Goal: Information Seeking & Learning: Find specific fact

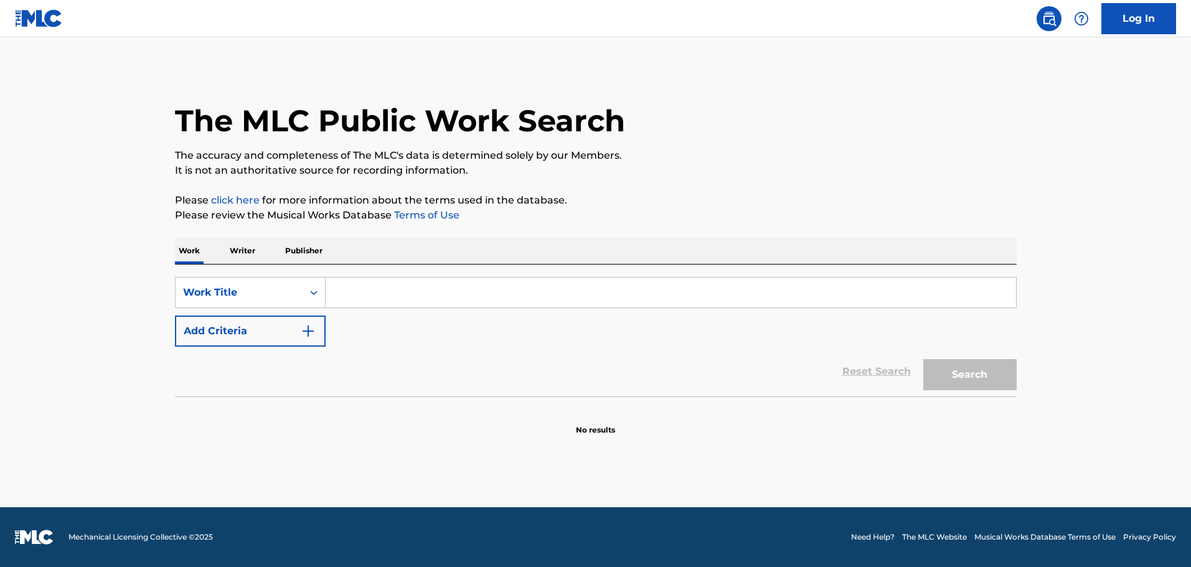
click at [337, 300] on input "Search Form" at bounding box center [671, 293] width 690 height 30
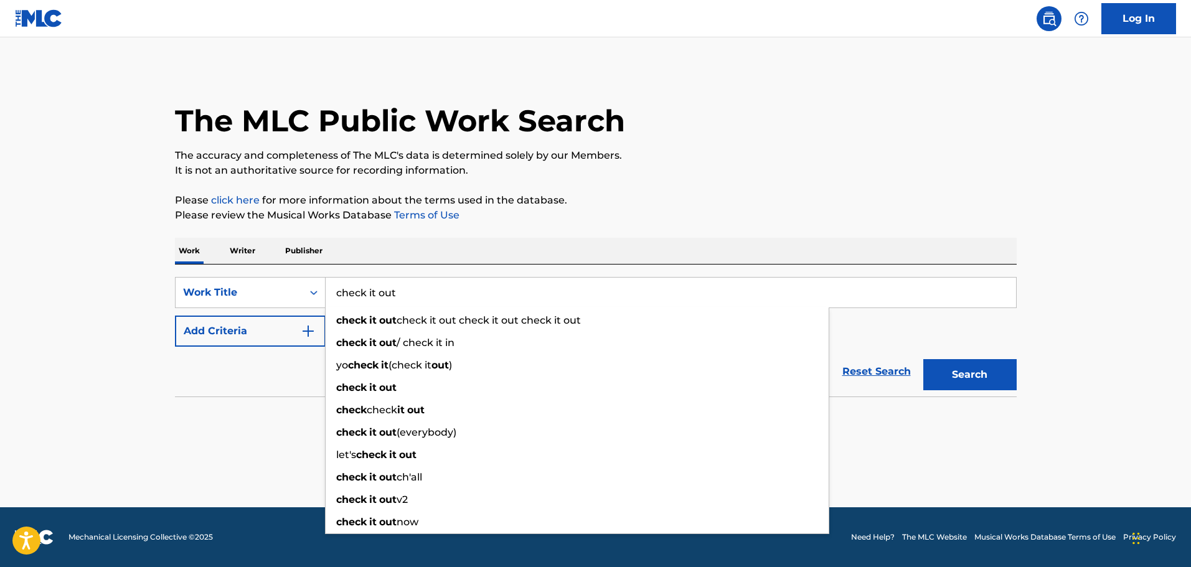
type input "check it out"
click at [301, 366] on div "Reset Search Search" at bounding box center [596, 372] width 842 height 50
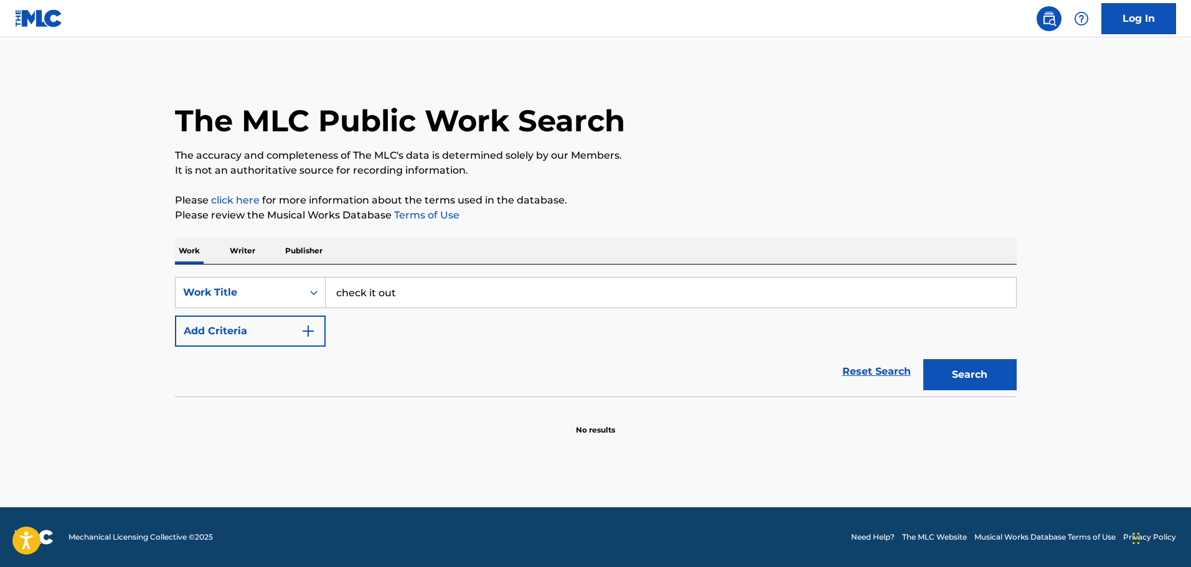
click at [315, 330] on img "Search Form" at bounding box center [308, 331] width 15 height 15
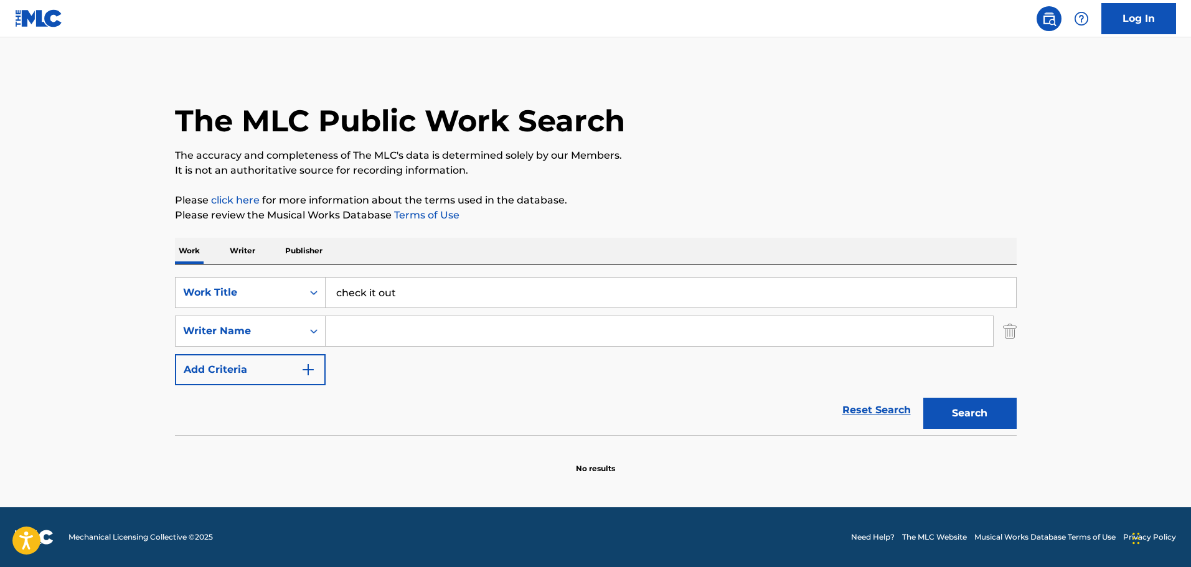
click at [359, 323] on input "Search Form" at bounding box center [659, 331] width 667 height 30
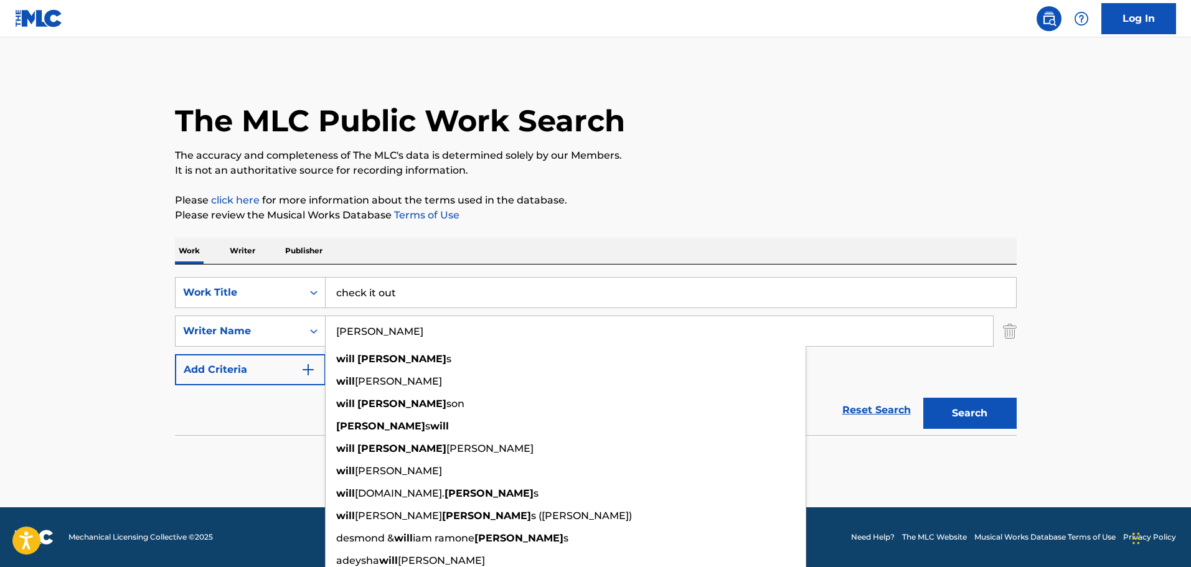
type input "[PERSON_NAME]"
click at [923, 398] on button "Search" at bounding box center [969, 413] width 93 height 31
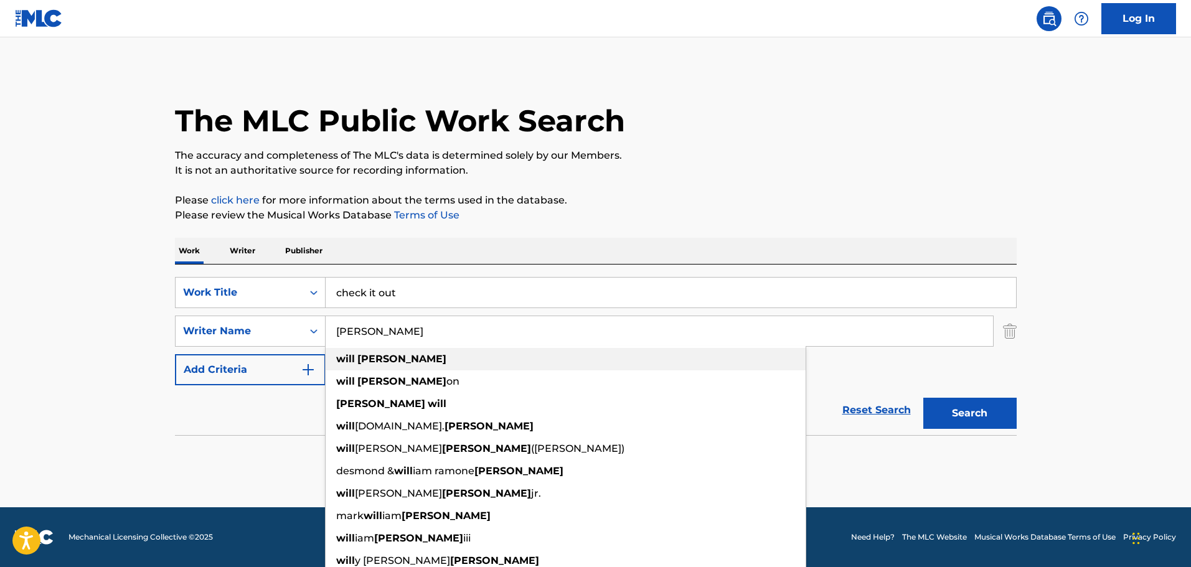
click at [355, 367] on div "[PERSON_NAME]" at bounding box center [566, 359] width 480 height 22
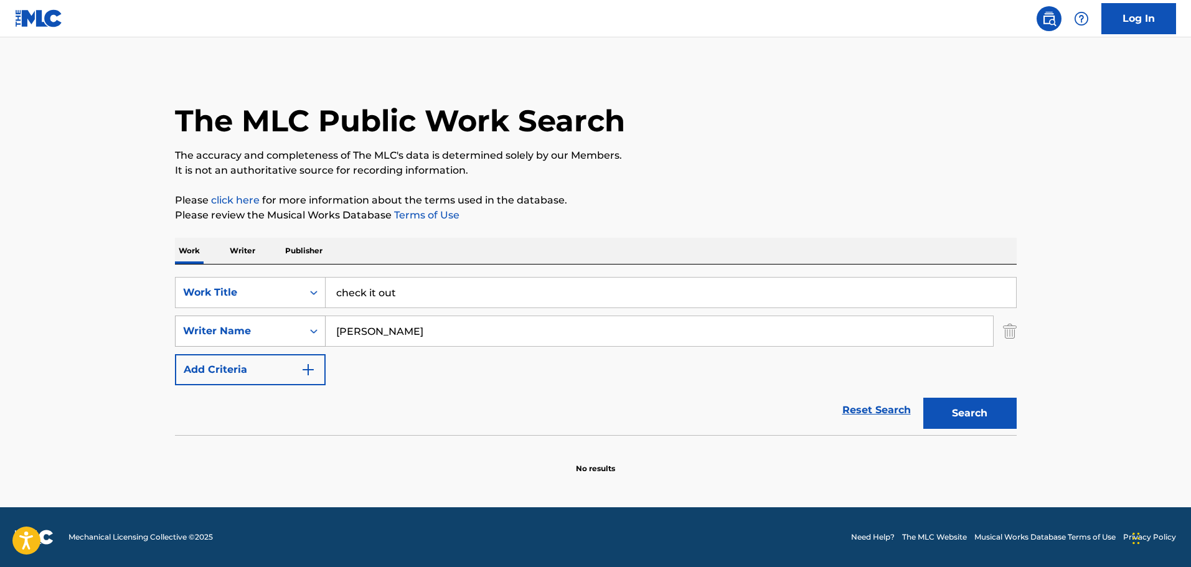
drag, startPoint x: 415, startPoint y: 333, endPoint x: 298, endPoint y: 329, distance: 117.1
click at [298, 329] on div "SearchWithCriteriad1159574-53c0-48cd-b9b5-ab916804b1ac Writer Name [PERSON_NAME]" at bounding box center [596, 331] width 842 height 31
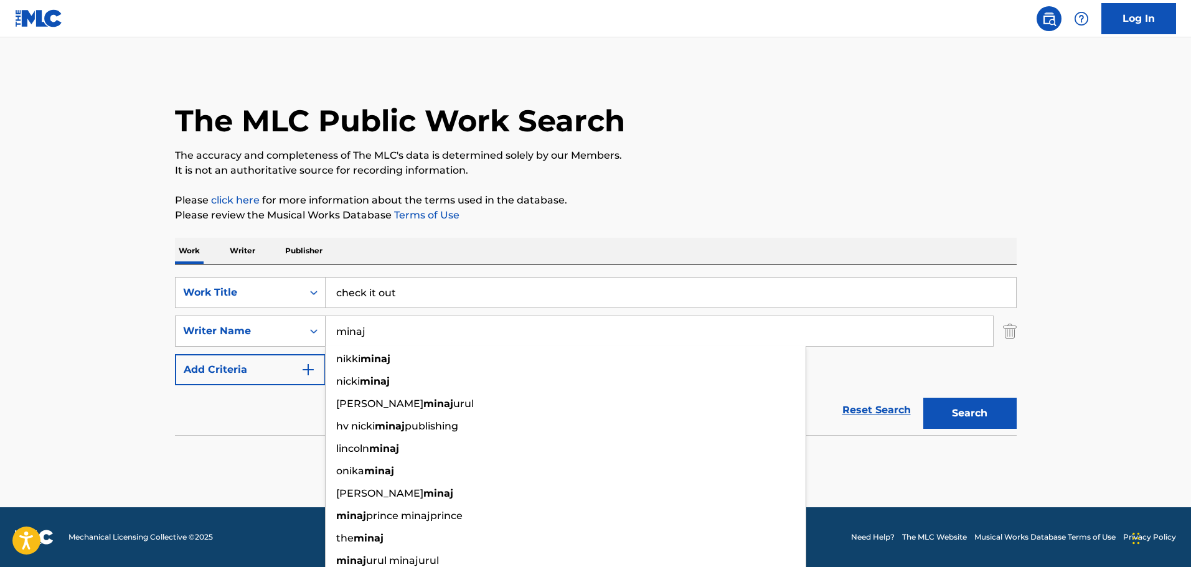
type input "minaj"
click at [923, 398] on button "Search" at bounding box center [969, 413] width 93 height 31
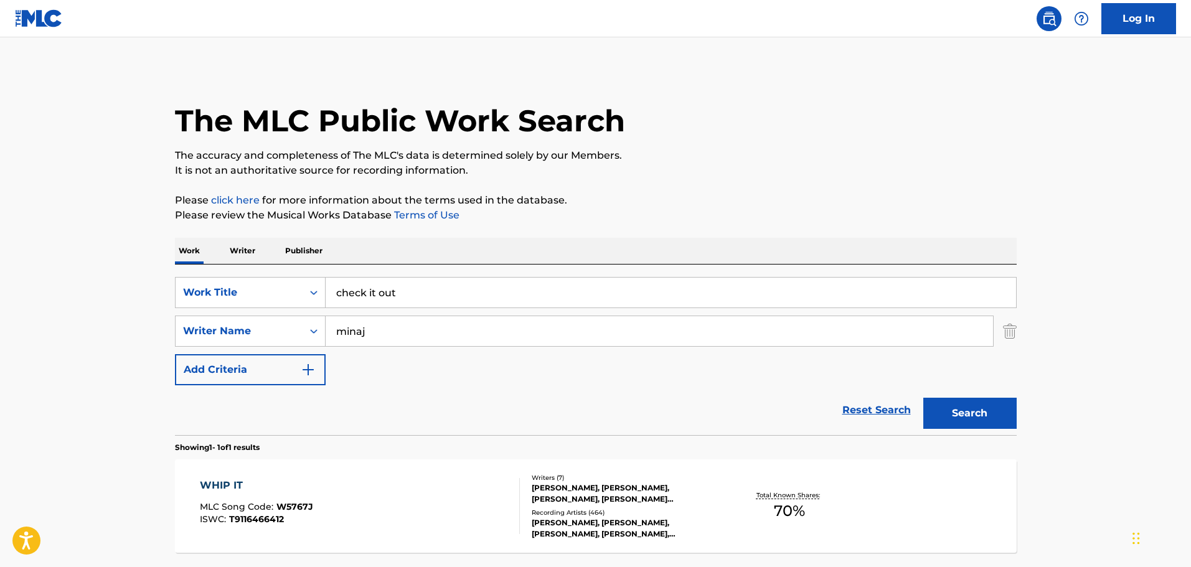
drag, startPoint x: 371, startPoint y: 328, endPoint x: 335, endPoint y: 330, distance: 36.2
click at [336, 329] on input "minaj" at bounding box center [659, 331] width 667 height 30
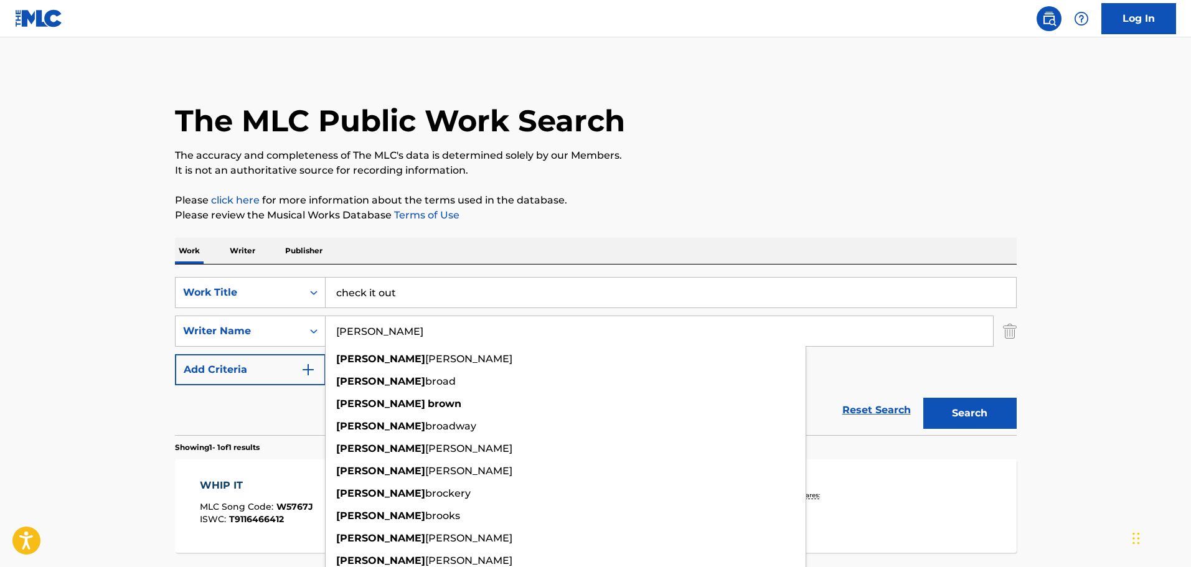
type input "[PERSON_NAME]"
click at [923, 398] on button "Search" at bounding box center [969, 413] width 93 height 31
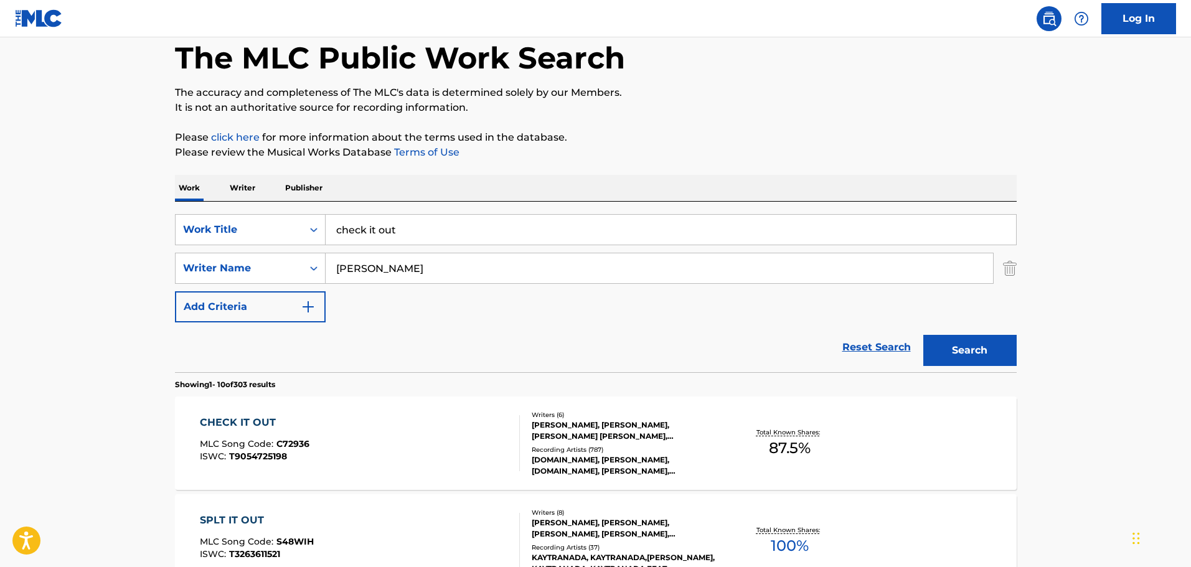
scroll to position [187, 0]
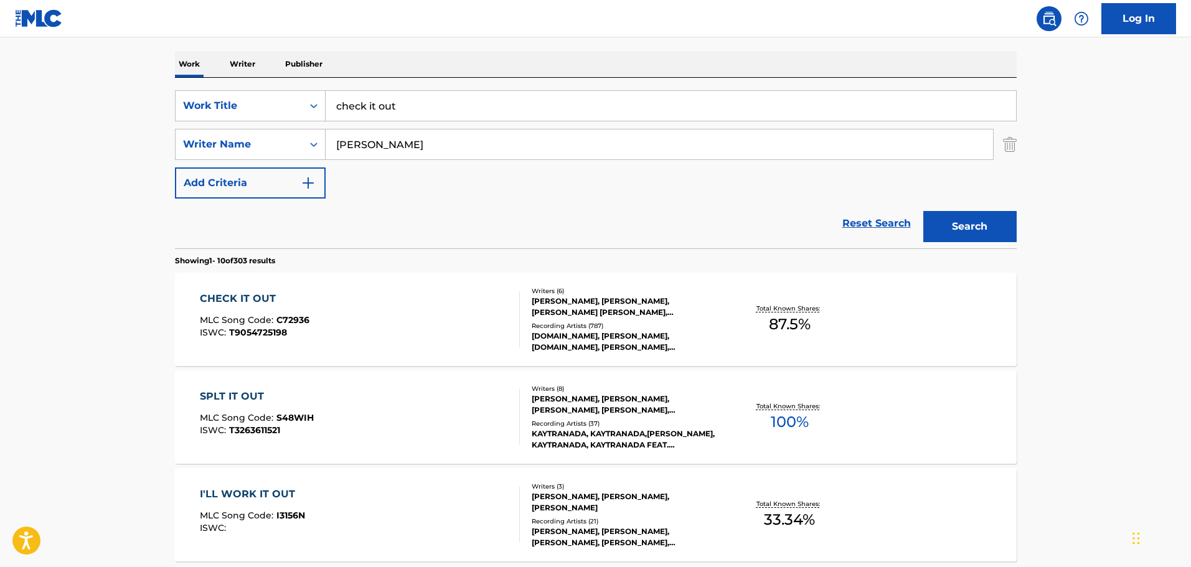
click at [556, 307] on div "[PERSON_NAME], [PERSON_NAME], [PERSON_NAME] [PERSON_NAME], [PERSON_NAME] [PERSO…" at bounding box center [626, 307] width 188 height 22
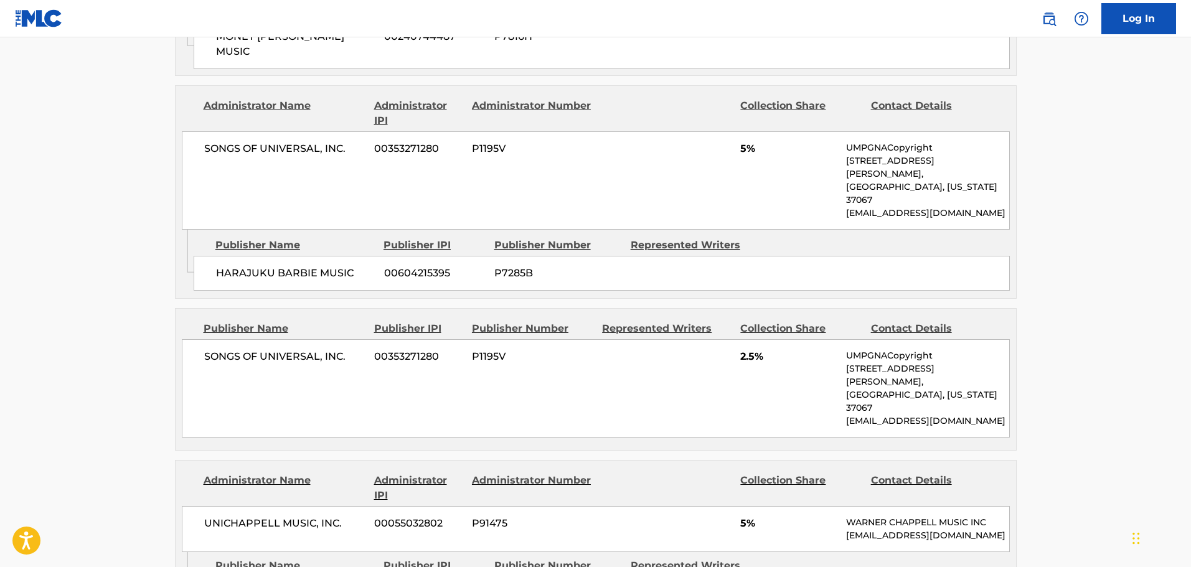
scroll to position [1618, 0]
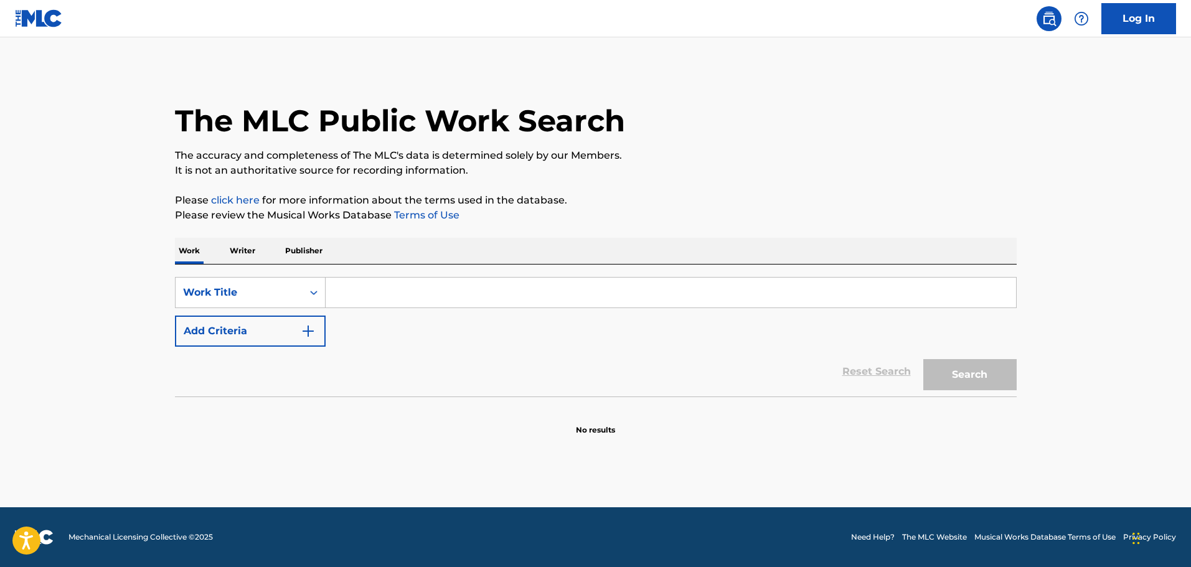
click at [349, 284] on input "Search Form" at bounding box center [671, 293] width 690 height 30
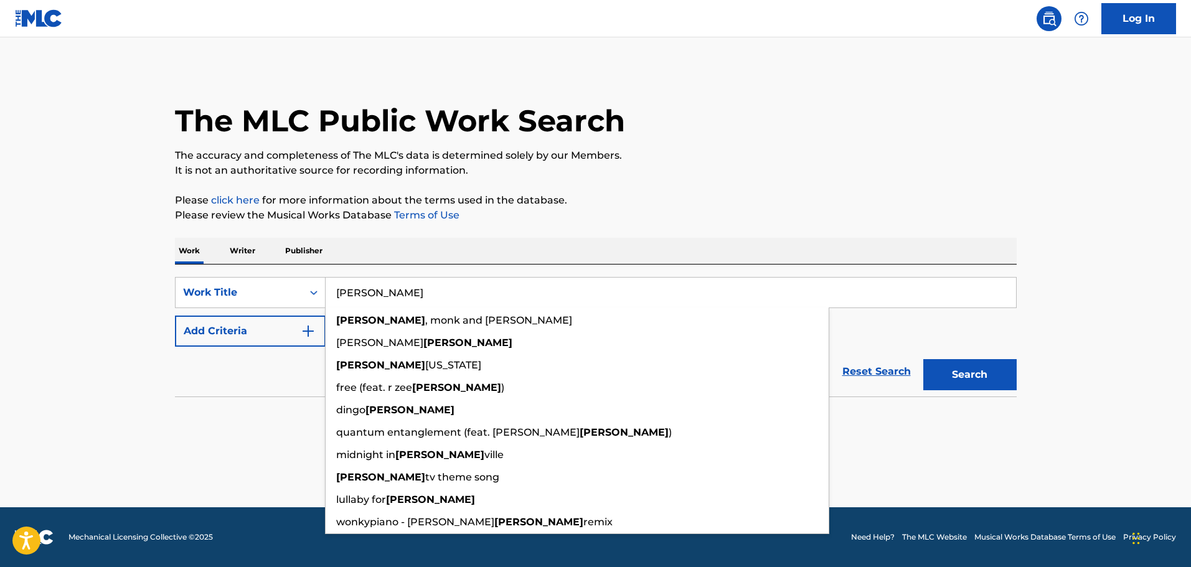
type input "jackson"
click at [314, 322] on button "Add Criteria" at bounding box center [250, 331] width 151 height 31
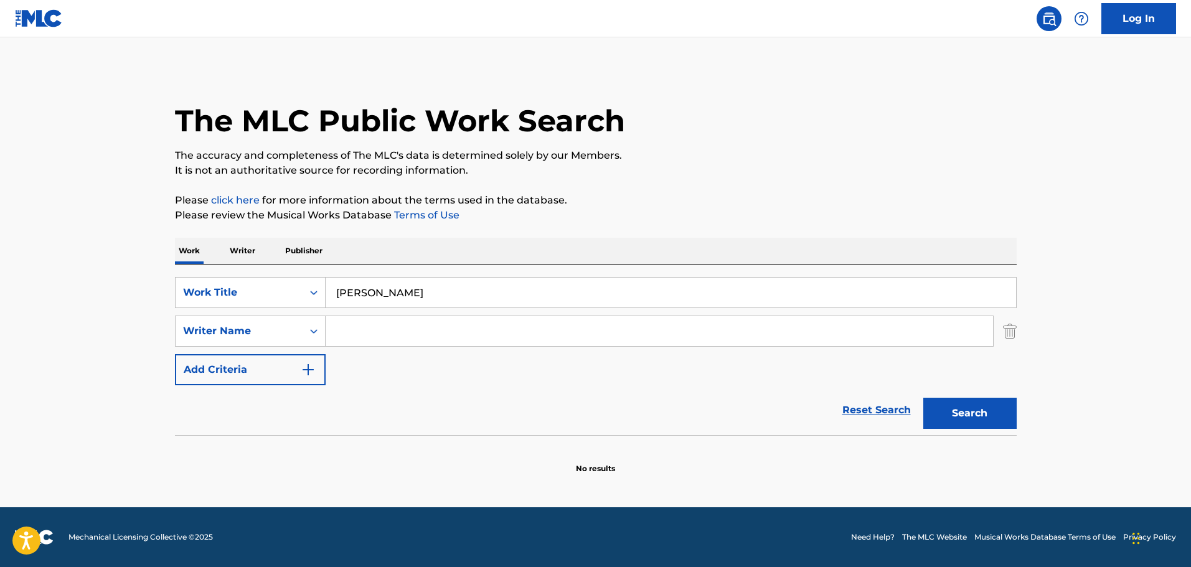
click at [342, 324] on input "Search Form" at bounding box center [659, 331] width 667 height 30
click at [923, 398] on button "Search" at bounding box center [969, 413] width 93 height 31
drag, startPoint x: 380, startPoint y: 328, endPoint x: 352, endPoint y: 331, distance: 27.6
click at [355, 331] on input "billy edd wheeler" at bounding box center [659, 331] width 667 height 30
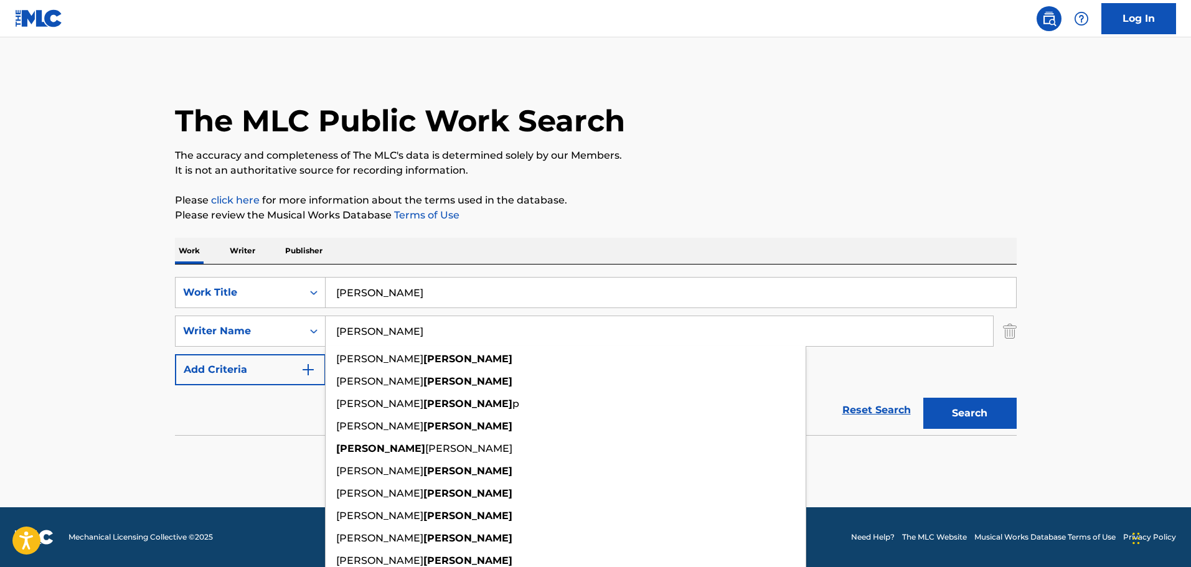
drag, startPoint x: 392, startPoint y: 331, endPoint x: 326, endPoint y: 338, distance: 66.3
click at [326, 338] on input "wheeler" at bounding box center [659, 331] width 667 height 30
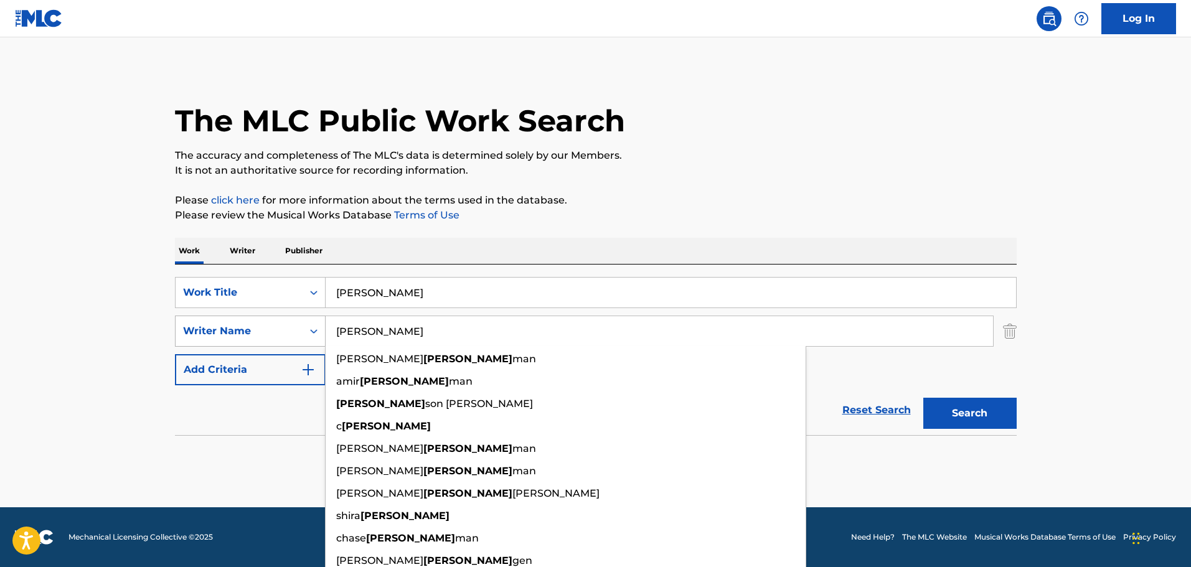
type input "lieber"
click at [923, 398] on button "Search" at bounding box center [969, 413] width 93 height 31
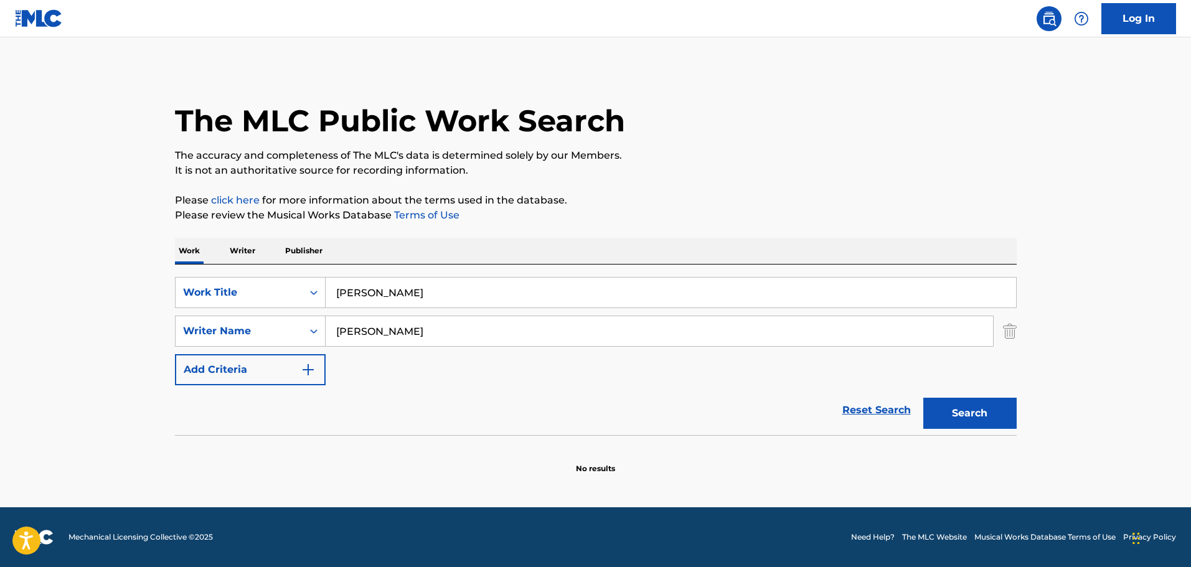
drag, startPoint x: 393, startPoint y: 323, endPoint x: 327, endPoint y: 332, distance: 66.0
click at [327, 332] on input "lieber" at bounding box center [659, 331] width 667 height 30
click at [363, 331] on input "Search Form" at bounding box center [659, 331] width 667 height 30
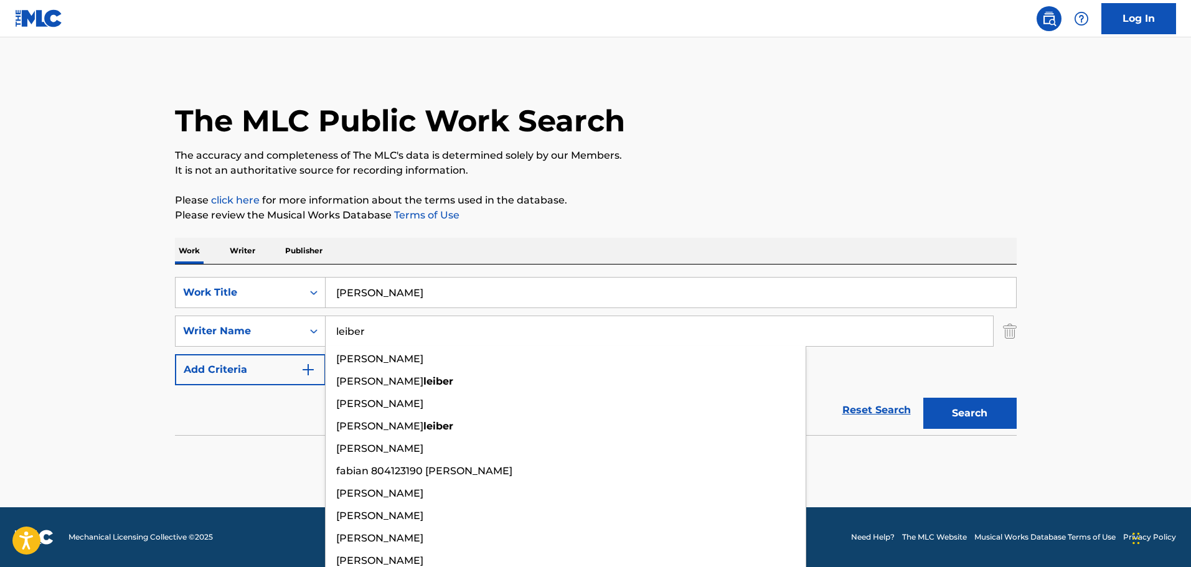
type input "leiber"
click at [923, 398] on button "Search" at bounding box center [969, 413] width 93 height 31
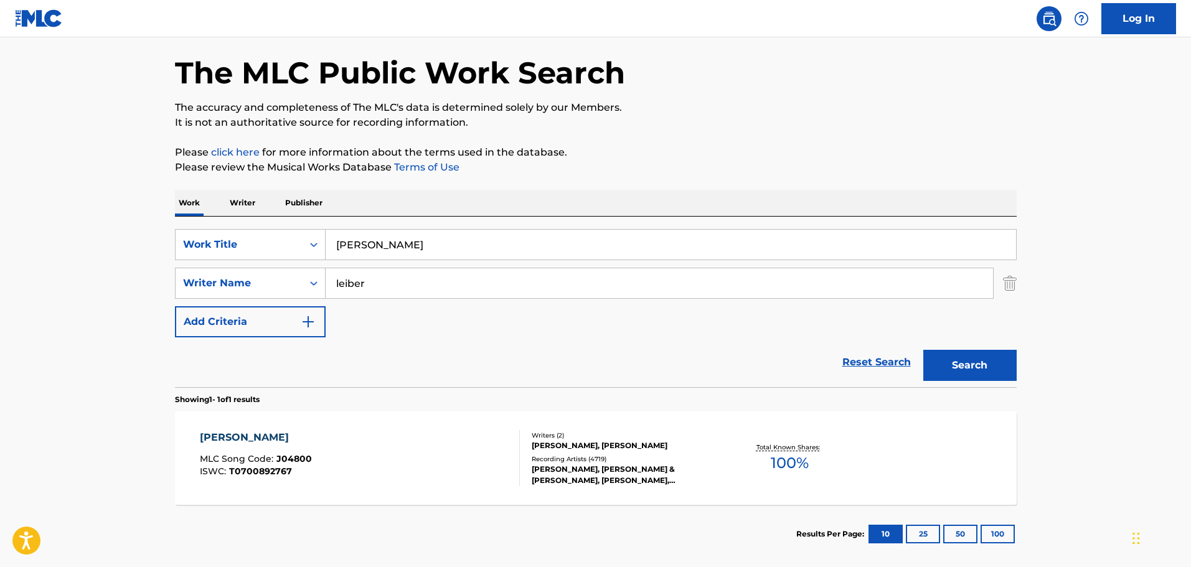
scroll to position [110, 0]
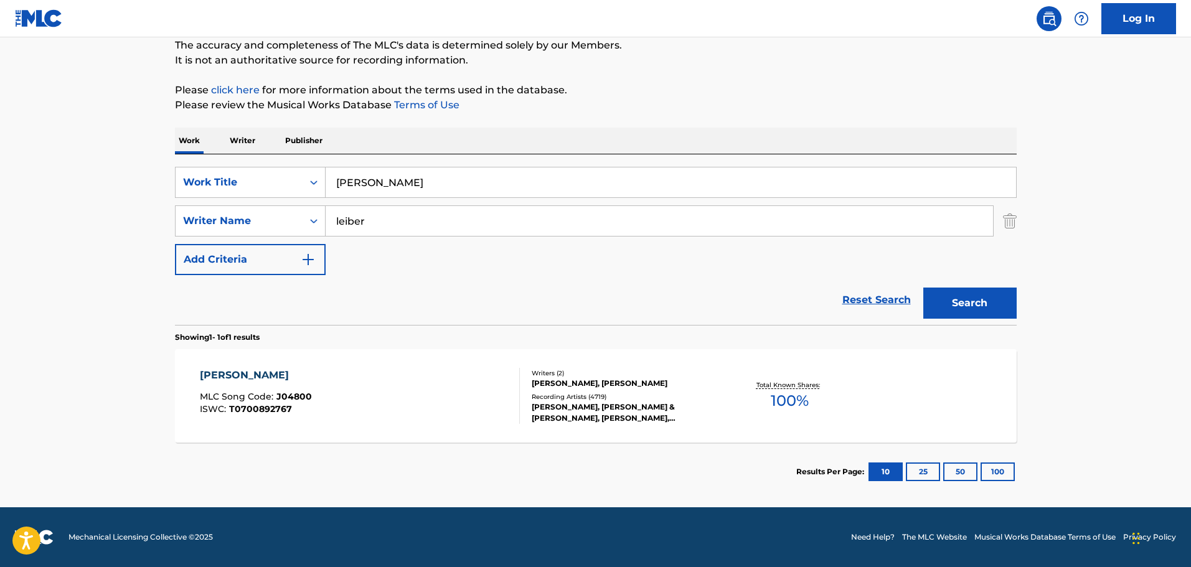
click at [537, 374] on div "Writers ( 2 )" at bounding box center [626, 373] width 188 height 9
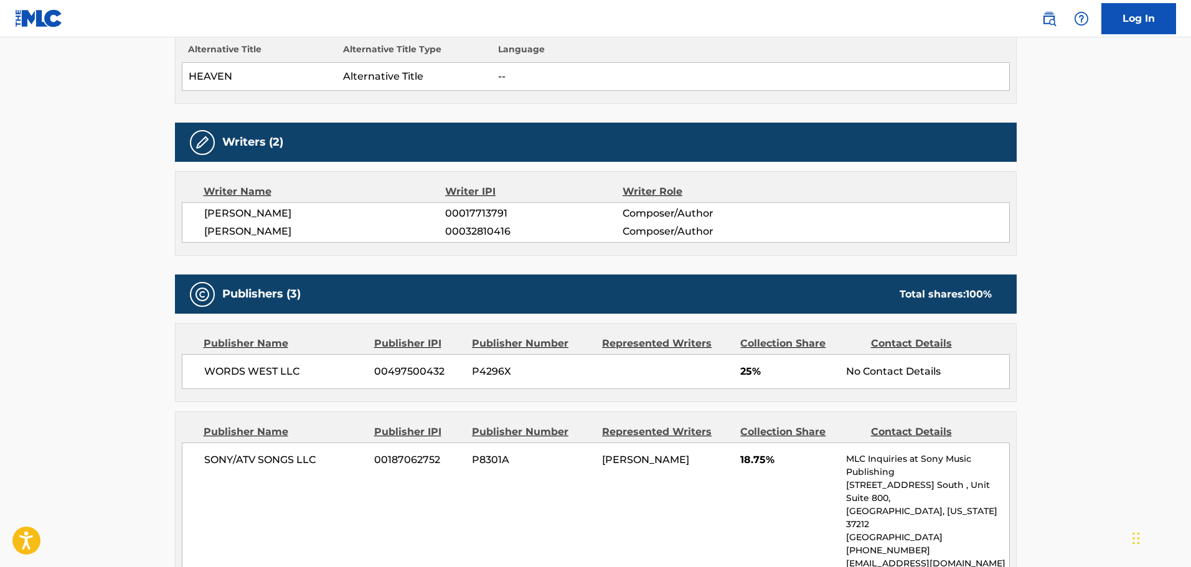
scroll to position [311, 0]
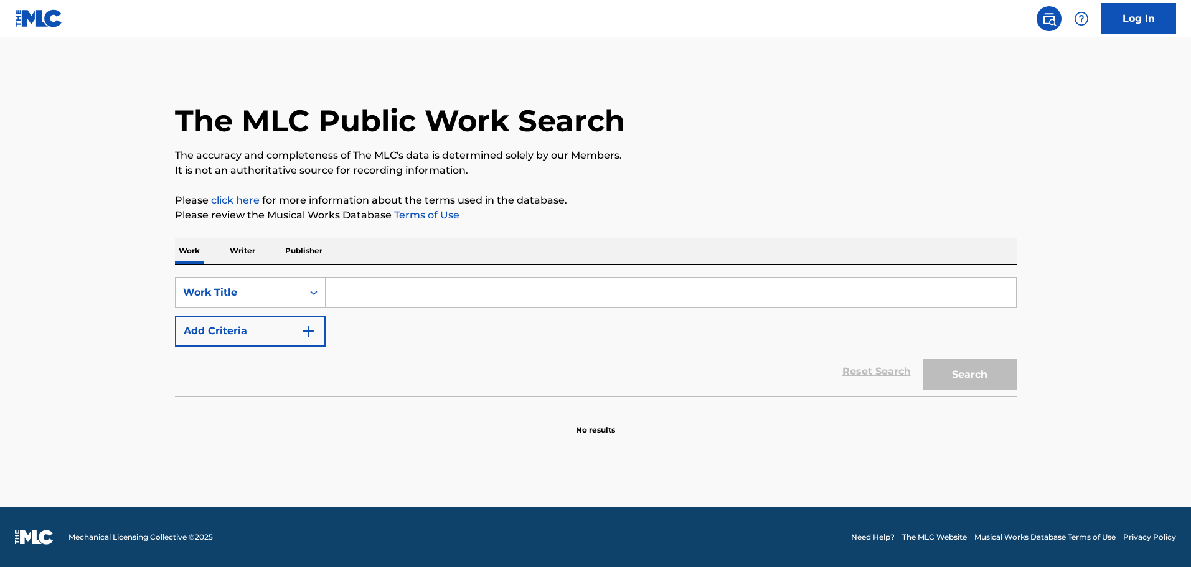
click at [393, 281] on input "Search Form" at bounding box center [671, 293] width 690 height 30
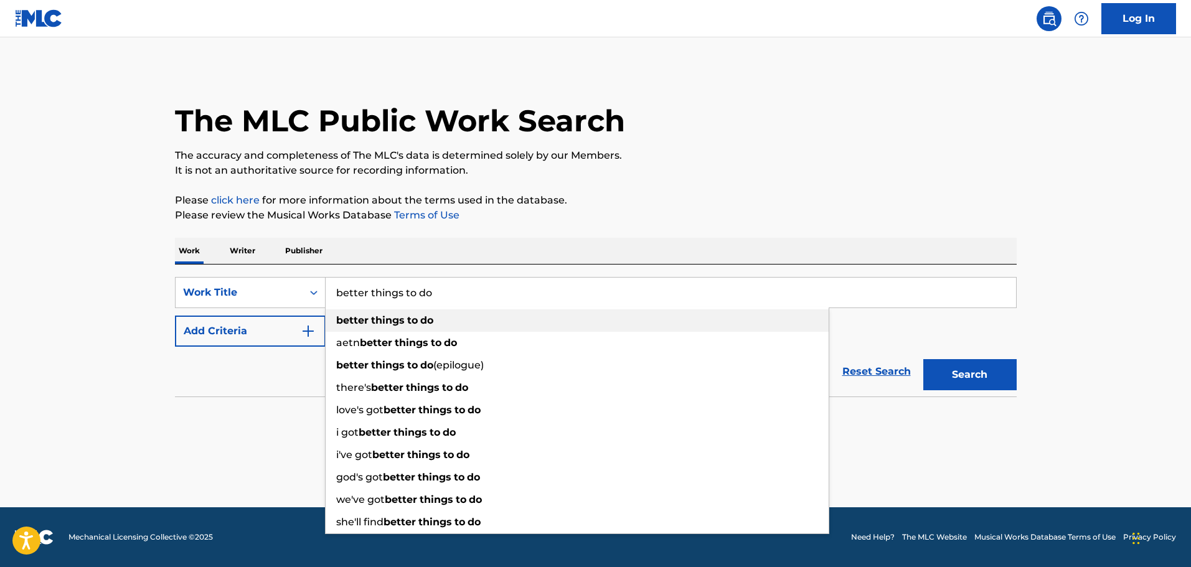
type input "better things to do"
click at [375, 319] on strong "things" at bounding box center [388, 320] width 34 height 12
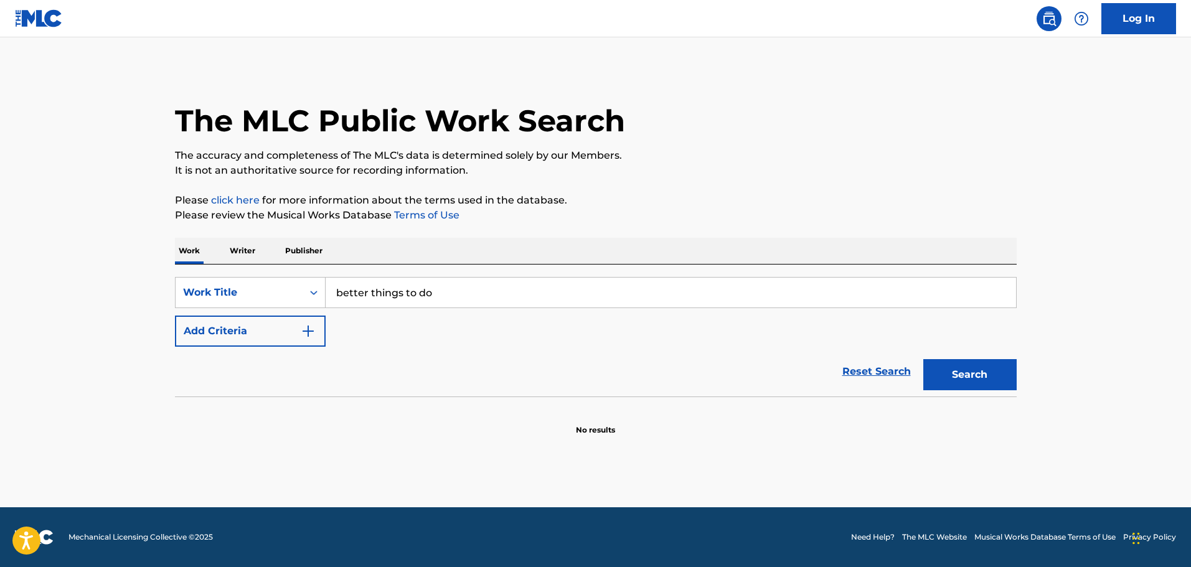
click at [289, 326] on button "Add Criteria" at bounding box center [250, 331] width 151 height 31
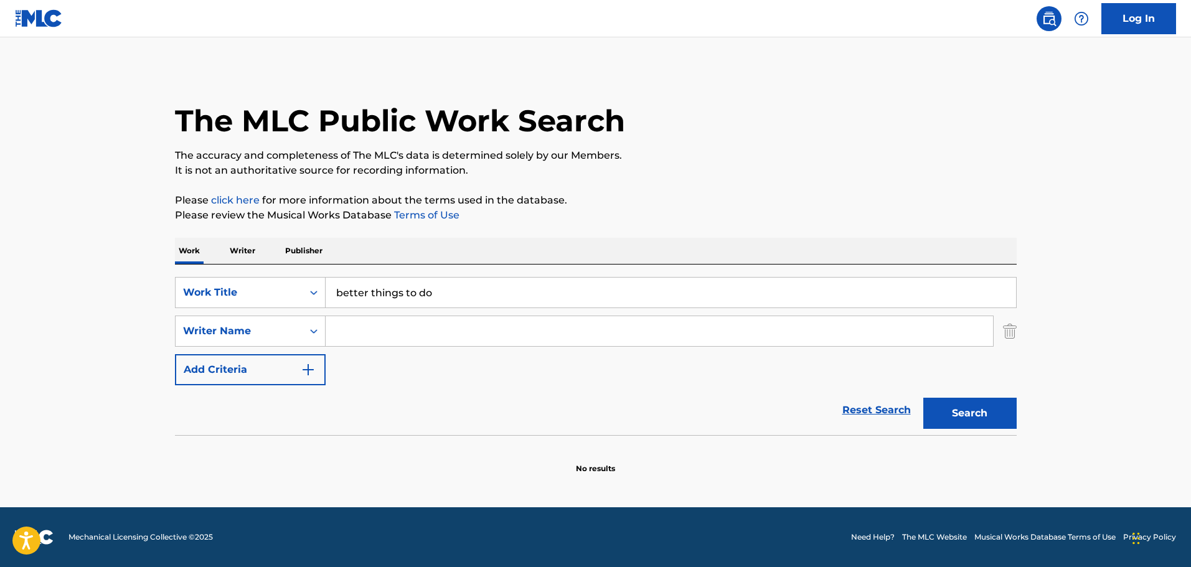
click at [340, 327] on input "Search Form" at bounding box center [659, 331] width 667 height 30
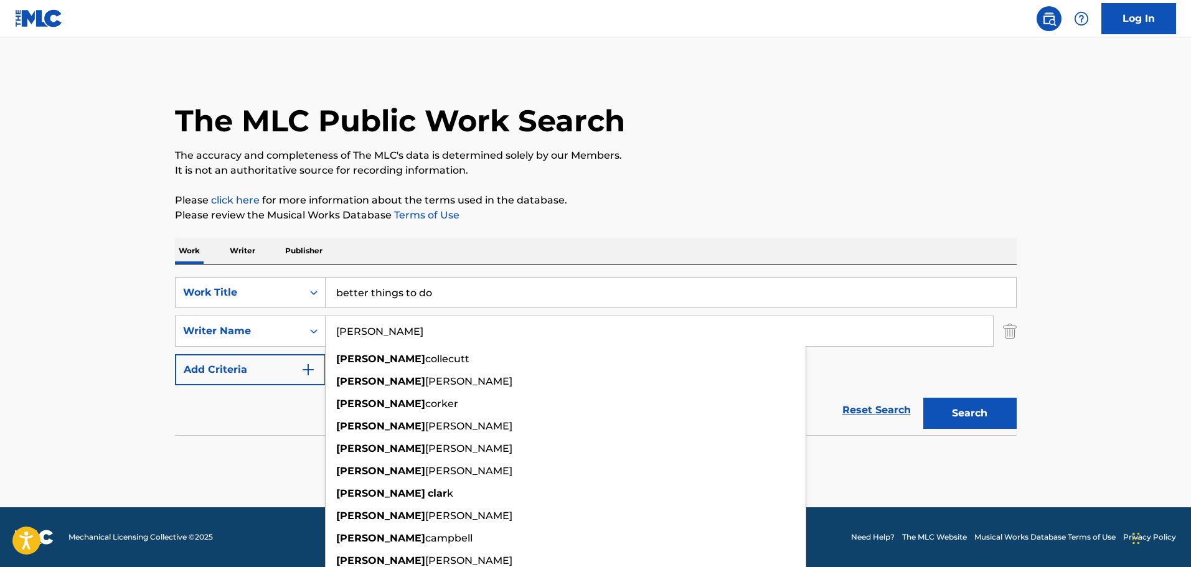
type input "terri clark"
click at [923, 398] on button "Search" at bounding box center [969, 413] width 93 height 31
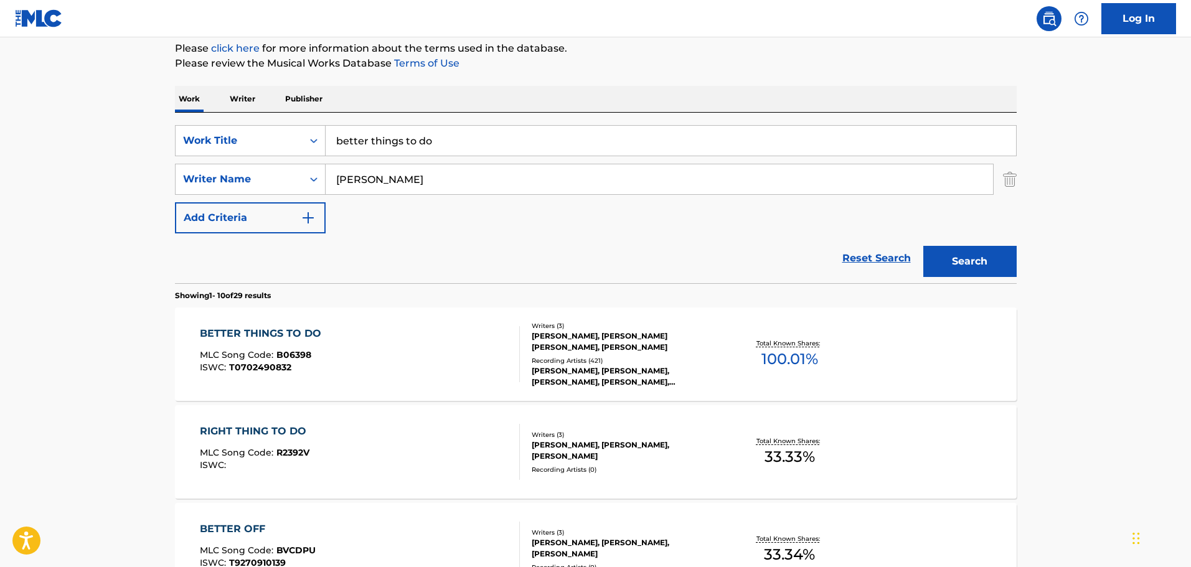
scroll to position [187, 0]
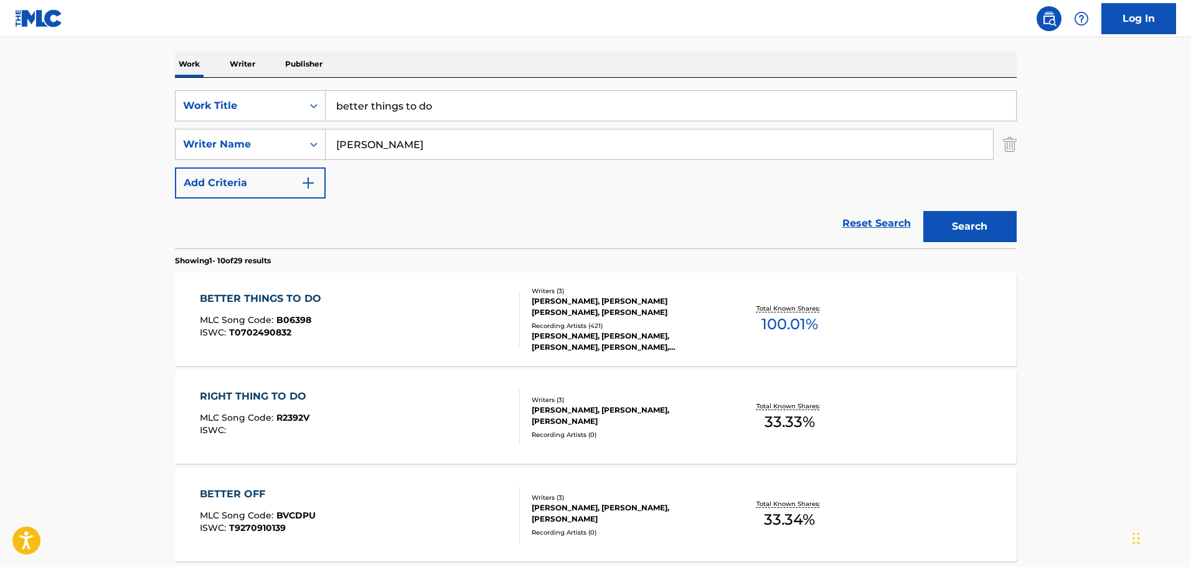
click at [576, 345] on div "TERRI CLARK, TERRI CLARK, TERRI CLARK, TERRI CLARK, TERRI CLARK" at bounding box center [626, 342] width 188 height 22
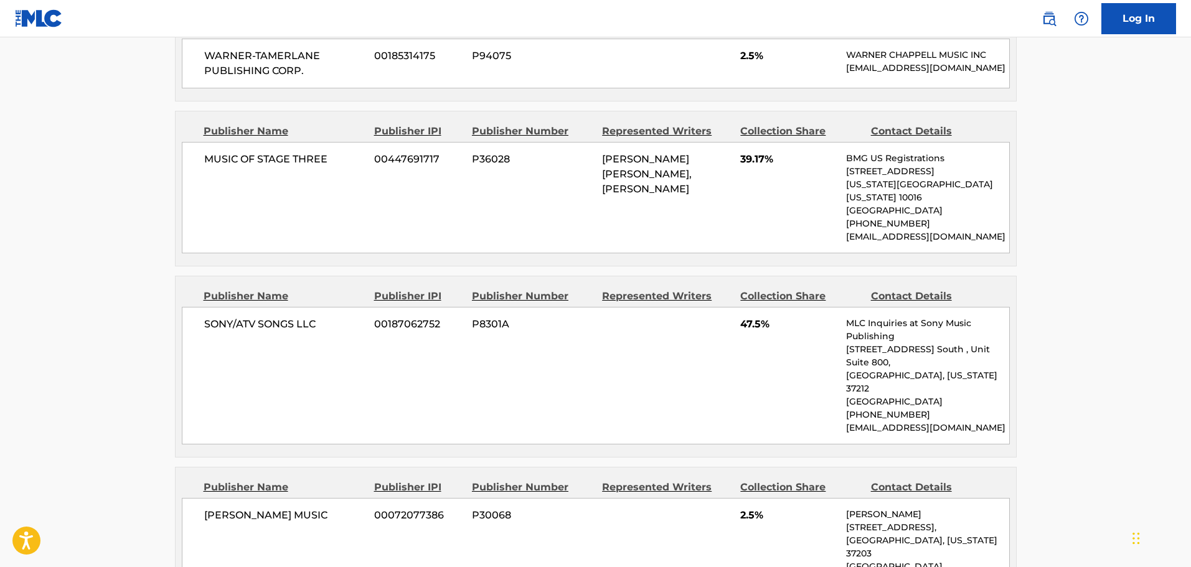
scroll to position [622, 0]
